Goal: Task Accomplishment & Management: Manage account settings

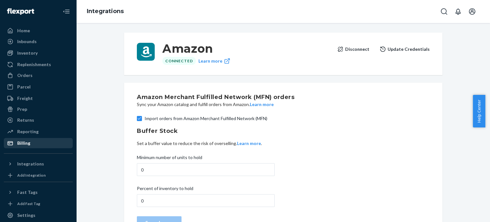
scroll to position [38, 0]
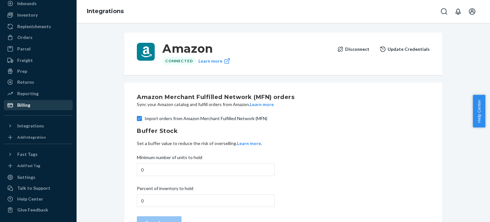
click at [33, 102] on div "Billing" at bounding box center [38, 104] width 68 height 9
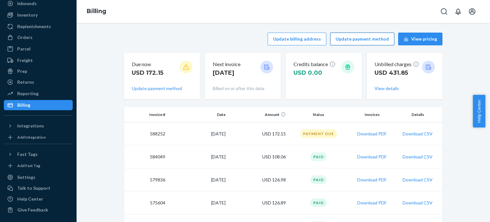
click at [354, 38] on button "Update payment method" at bounding box center [362, 39] width 64 height 13
click at [363, 40] on button "Update payment method" at bounding box center [362, 39] width 64 height 13
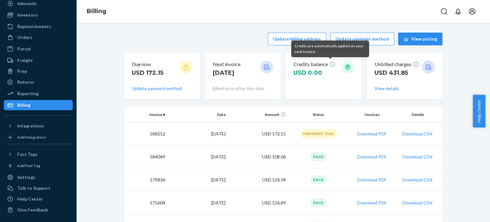
click at [356, 40] on div "Credits are automatically applied on your next invoice." at bounding box center [330, 48] width 78 height 17
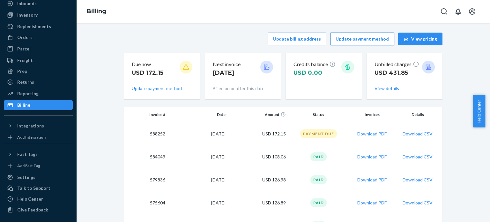
click at [364, 34] on button "Update payment method" at bounding box center [362, 39] width 64 height 13
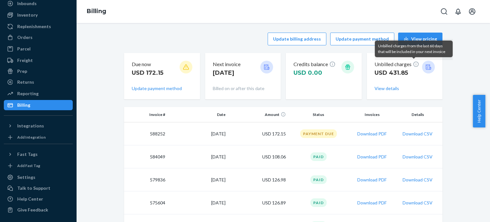
click at [412, 65] on icon at bounding box center [415, 64] width 6 height 6
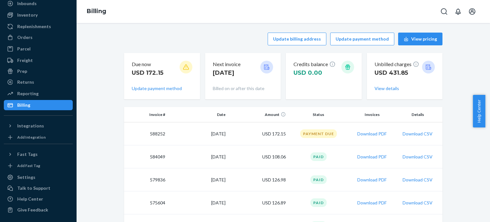
click at [388, 92] on div "Unbilled charges USD 431.85 View details" at bounding box center [404, 76] width 61 height 36
click at [391, 87] on button "View details" at bounding box center [386, 88] width 25 height 6
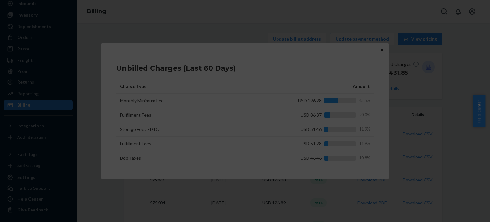
click at [290, 108] on td "USD 86.37 20.0%" at bounding box center [324, 115] width 98 height 14
click at [265, 73] on div "Unbilled Charges (Last 60 Days)" at bounding box center [245, 67] width 258 height 20
click at [290, 75] on div "Unbilled Charges (Last 60 Days)" at bounding box center [245, 67] width 258 height 20
click at [217, 77] on div "Unbilled Charges (Last 60 Days) Charge Type Amount Monthly Minimum Fee USD 196.…" at bounding box center [245, 110] width 258 height 111
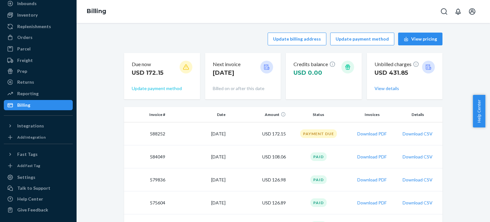
click at [157, 89] on button "Update payment method" at bounding box center [157, 88] width 50 height 6
click at [179, 70] on div at bounding box center [185, 67] width 13 height 13
click at [183, 66] on icon at bounding box center [186, 66] width 6 height 5
click at [35, 105] on div "Billing" at bounding box center [38, 104] width 68 height 9
click at [346, 67] on icon at bounding box center [347, 67] width 6 height 6
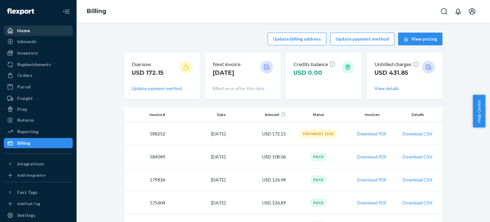
click at [33, 29] on div "Home" at bounding box center [38, 30] width 68 height 9
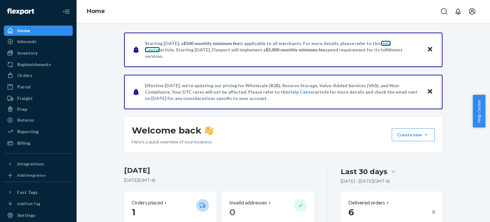
click at [390, 49] on link "Help Center" at bounding box center [268, 46] width 246 height 12
